Goal: Task Accomplishment & Management: Manage account settings

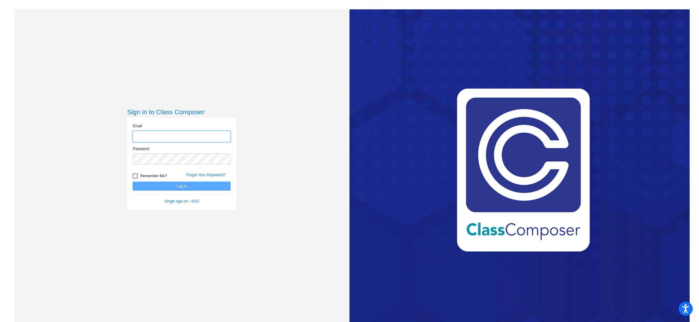
type input "[EMAIL_ADDRESS][DOMAIN_NAME]"
click at [182, 187] on button "Log In" at bounding box center [182, 186] width 98 height 9
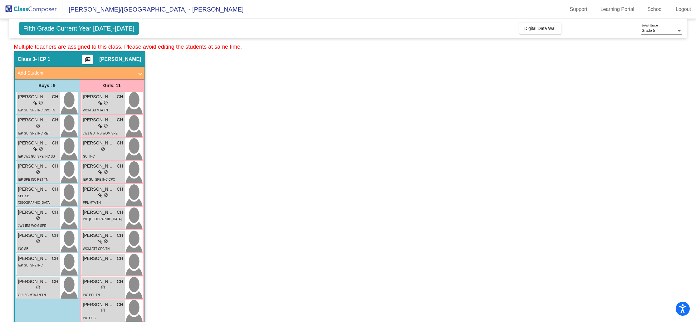
scroll to position [22, 0]
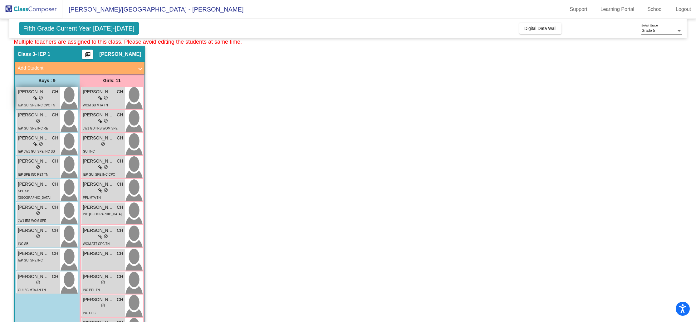
click at [42, 99] on span "do_not_disturb_alt" at bounding box center [41, 98] width 4 height 4
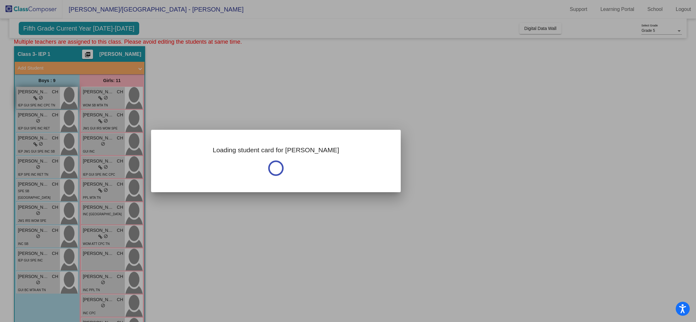
click at [42, 99] on div at bounding box center [348, 161] width 696 height 322
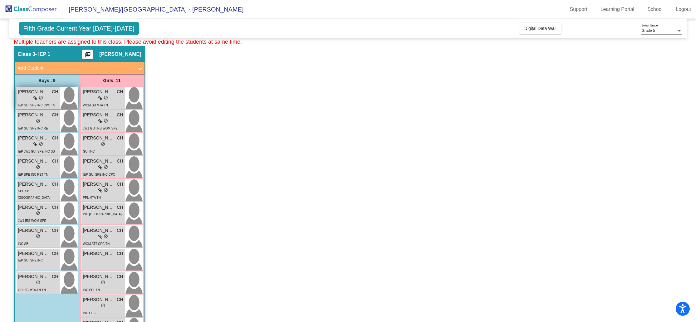
click at [36, 99] on icon at bounding box center [35, 98] width 4 height 4
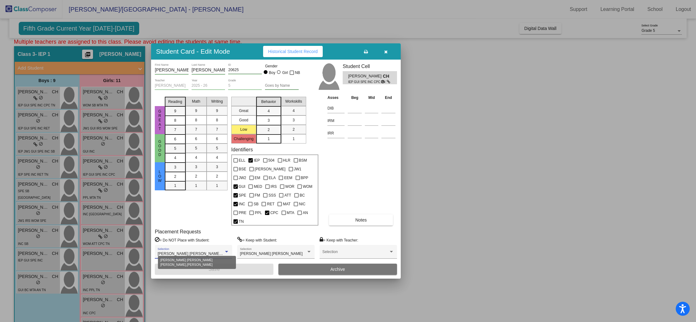
click at [224, 250] on div at bounding box center [227, 252] width 6 height 4
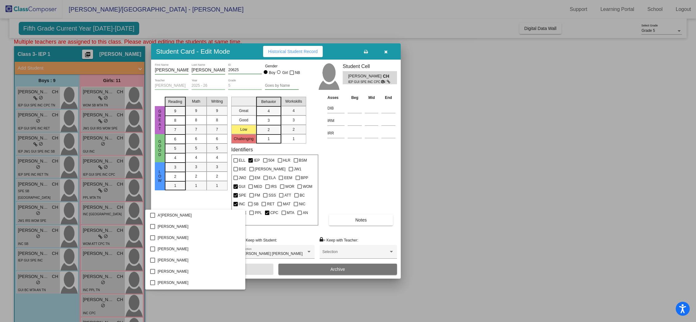
scroll to position [708, 0]
click at [427, 252] on div at bounding box center [348, 161] width 696 height 322
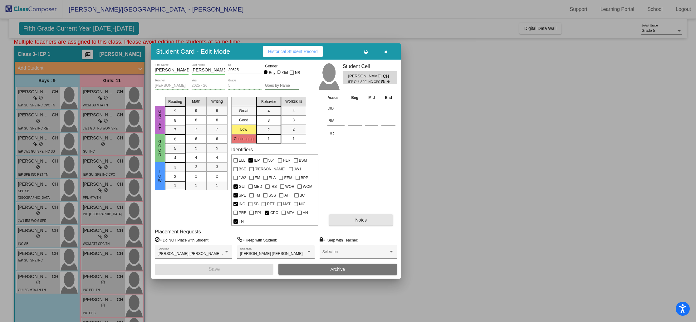
click at [351, 219] on button "Notes" at bounding box center [361, 220] width 64 height 11
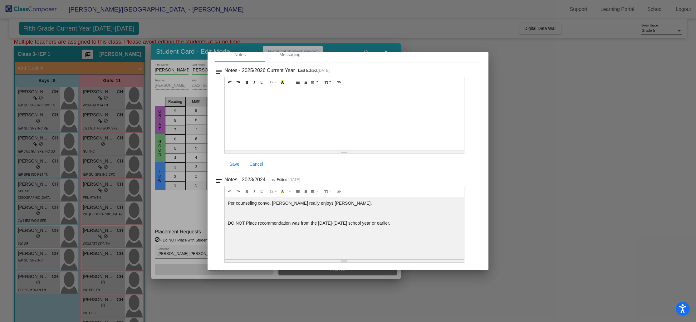
scroll to position [0, 0]
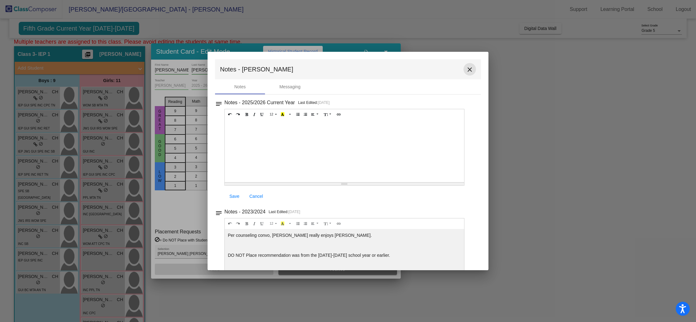
click at [469, 71] on mat-icon "close" at bounding box center [469, 69] width 7 height 7
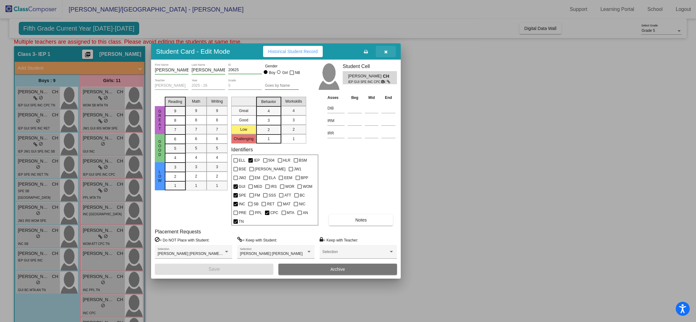
click at [386, 54] on icon "button" at bounding box center [385, 52] width 3 height 4
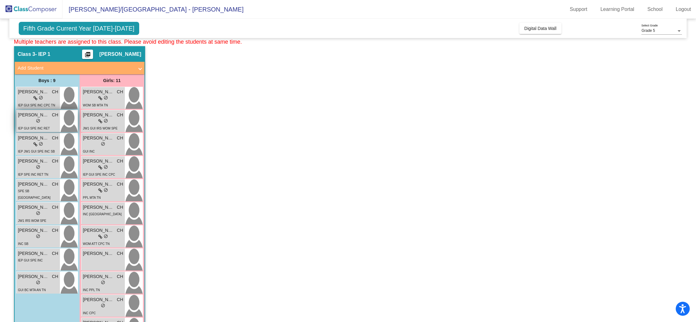
click at [31, 120] on div "lock do_not_disturb_alt" at bounding box center [38, 121] width 40 height 7
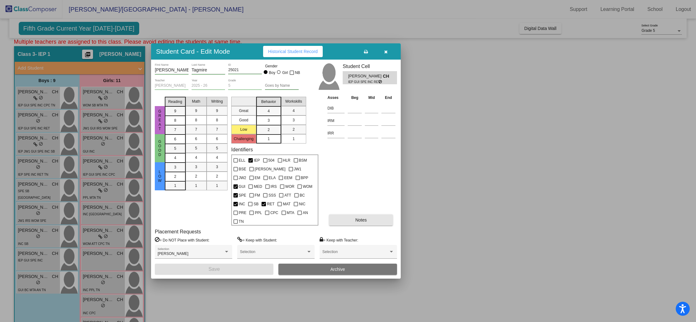
click at [354, 215] on button "Notes" at bounding box center [361, 220] width 64 height 11
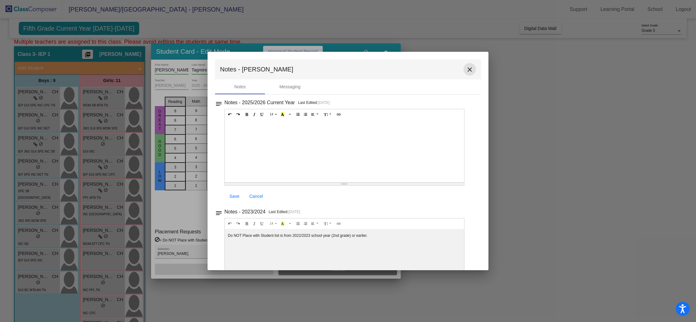
click at [464, 71] on button "close" at bounding box center [470, 69] width 12 height 12
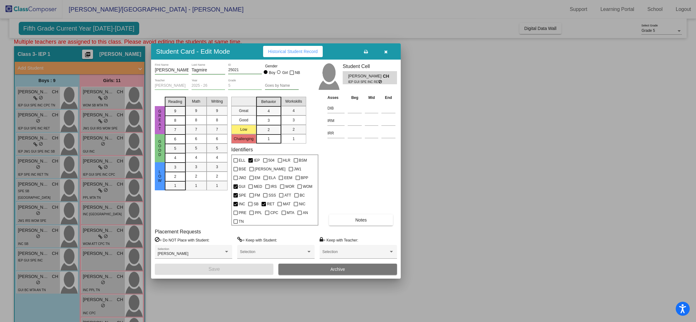
click at [386, 54] on icon "button" at bounding box center [385, 52] width 3 height 4
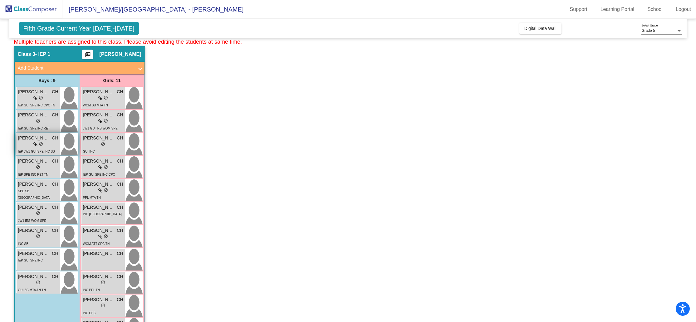
click at [37, 141] on div "lock do_not_disturb_alt" at bounding box center [38, 144] width 10 height 7
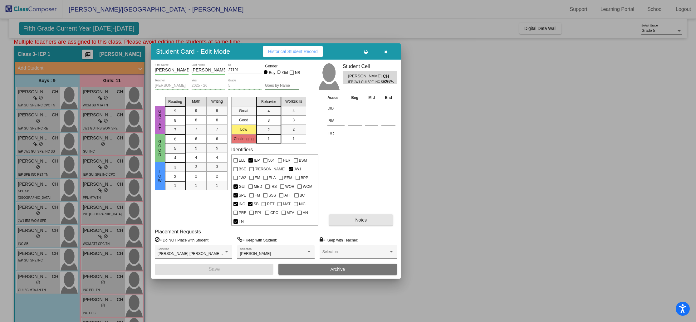
click at [351, 219] on button "Notes" at bounding box center [361, 220] width 64 height 11
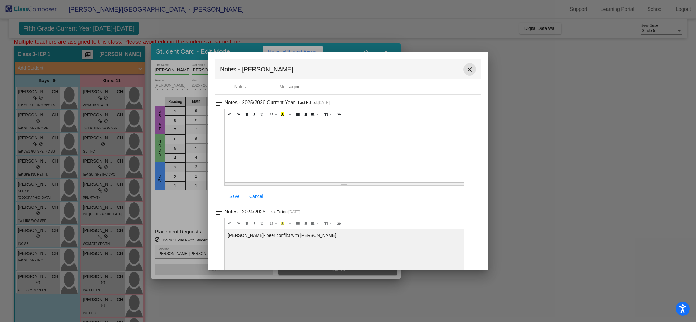
click at [471, 71] on button "close" at bounding box center [470, 69] width 12 height 12
